Goal: Information Seeking & Learning: Learn about a topic

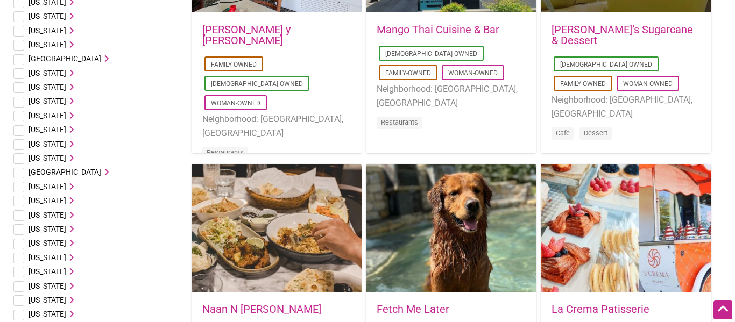
scroll to position [221, 0]
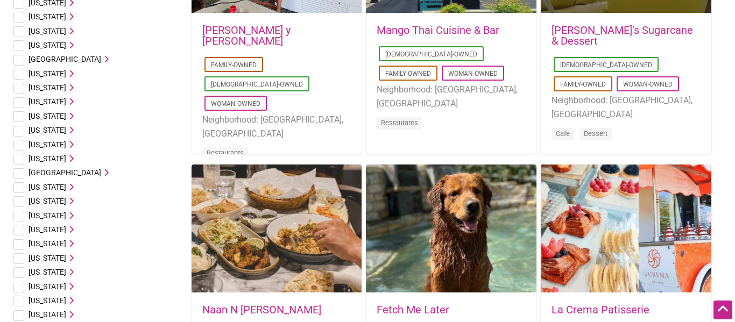
click at [272, 97] on ul "Family-Owned [DEMOGRAPHIC_DATA]-Owned Woman-Owned Neighborhood: [GEOGRAPHIC_DAT…" at bounding box center [276, 110] width 149 height 110
click at [16, 118] on input "checkbox" at bounding box center [18, 116] width 11 height 11
checkbox input "true"
click at [66, 113] on icon at bounding box center [70, 116] width 8 height 8
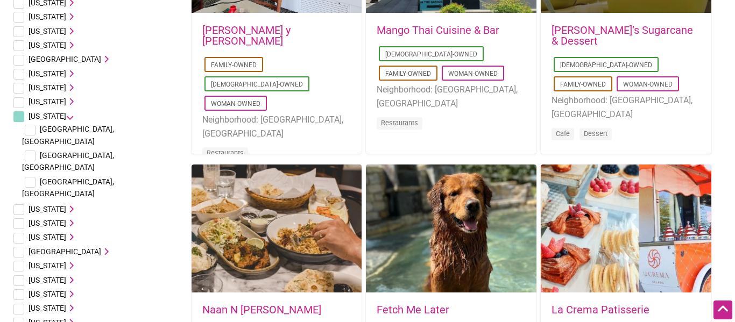
scroll to position [0, 0]
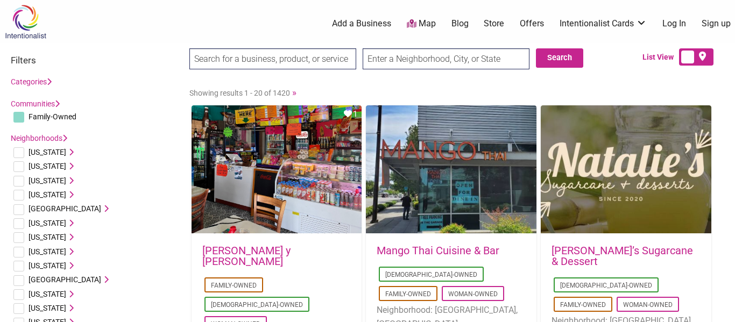
click at [394, 65] on input "text" at bounding box center [446, 58] width 167 height 21
type input "[PERSON_NAME], [GEOGRAPHIC_DATA], [GEOGRAPHIC_DATA]"
click at [542, 53] on button "Search" at bounding box center [559, 57] width 47 height 19
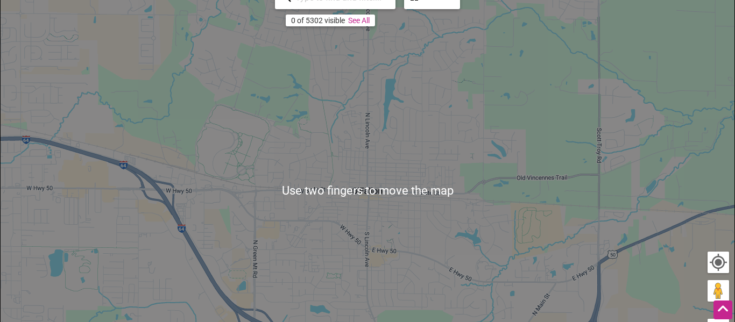
scroll to position [181, 0]
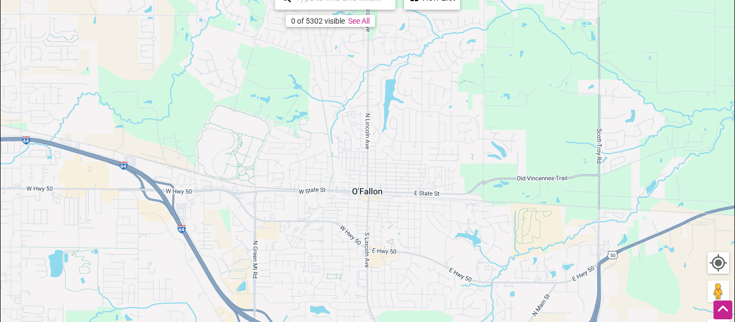
click at [363, 18] on link "See All" at bounding box center [359, 21] width 22 height 9
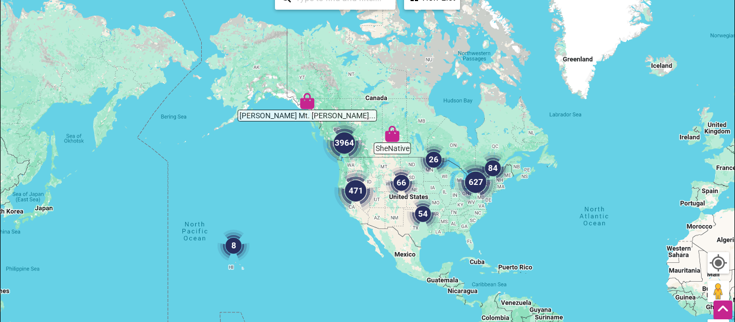
scroll to position [178, 0]
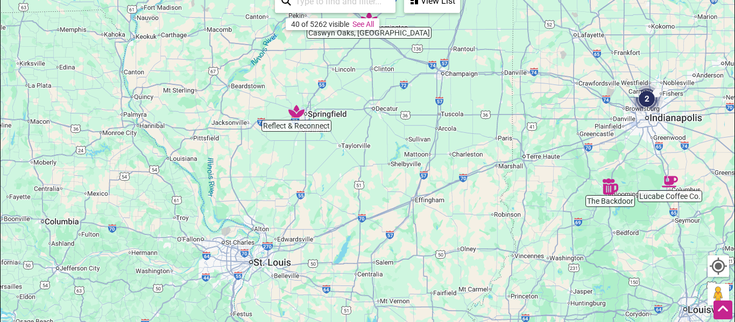
drag, startPoint x: 319, startPoint y: 191, endPoint x: 343, endPoint y: 21, distance: 171.7
click at [343, 21] on div "Lucabe Coffee Co. Brain Lair Books The Backdoor Caswyn Oaks, LMT Reflect & Reco…" at bounding box center [368, 194] width 734 height 419
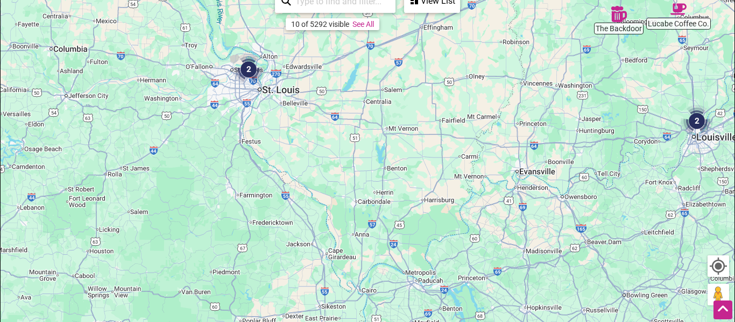
drag, startPoint x: 317, startPoint y: 201, endPoint x: 369, endPoint y: -62, distance: 268.1
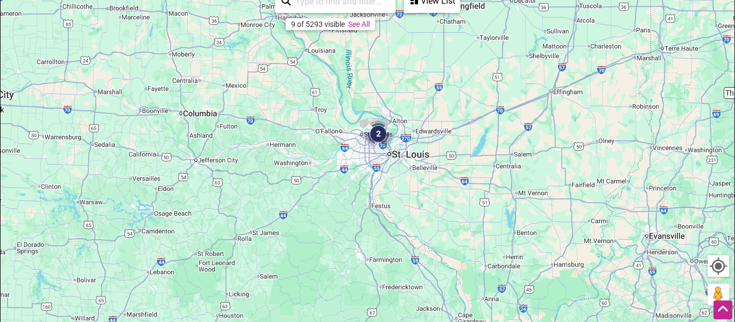
drag, startPoint x: 246, startPoint y: 24, endPoint x: 379, endPoint y: 90, distance: 148.5
click at [379, 90] on div "To navigate, press the arrow keys." at bounding box center [368, 194] width 734 height 419
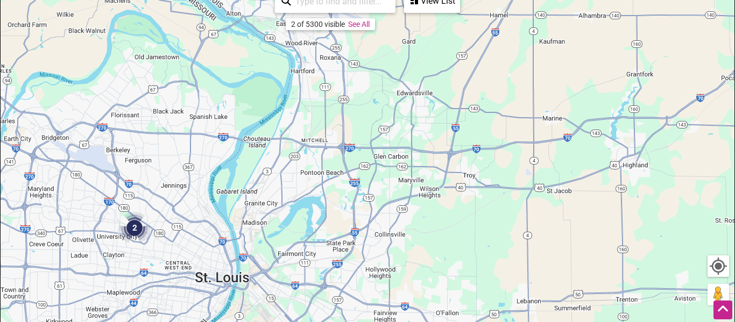
click at [139, 231] on img "2" at bounding box center [134, 228] width 41 height 41
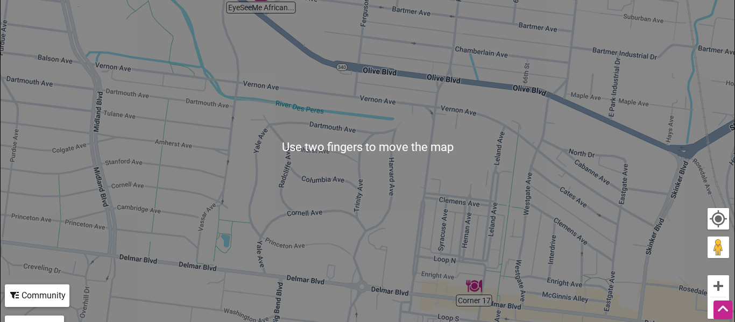
scroll to position [224, 0]
